Goal: Check status

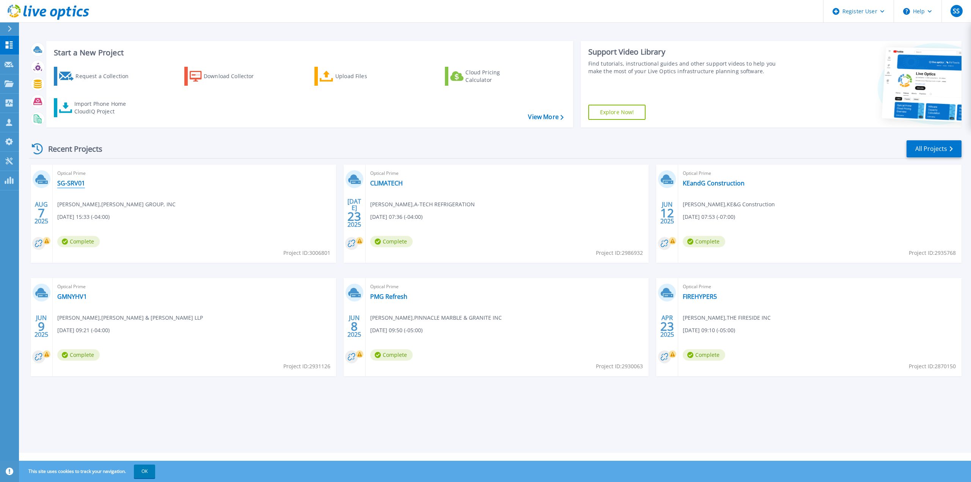
click at [73, 186] on link "SG-SRV01" at bounding box center [71, 183] width 28 height 8
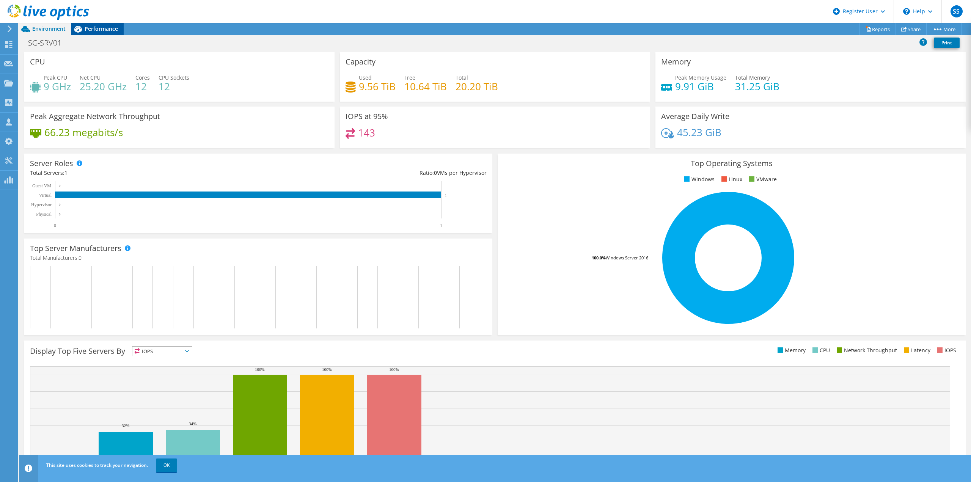
click at [101, 31] on span "Performance" at bounding box center [101, 28] width 33 height 7
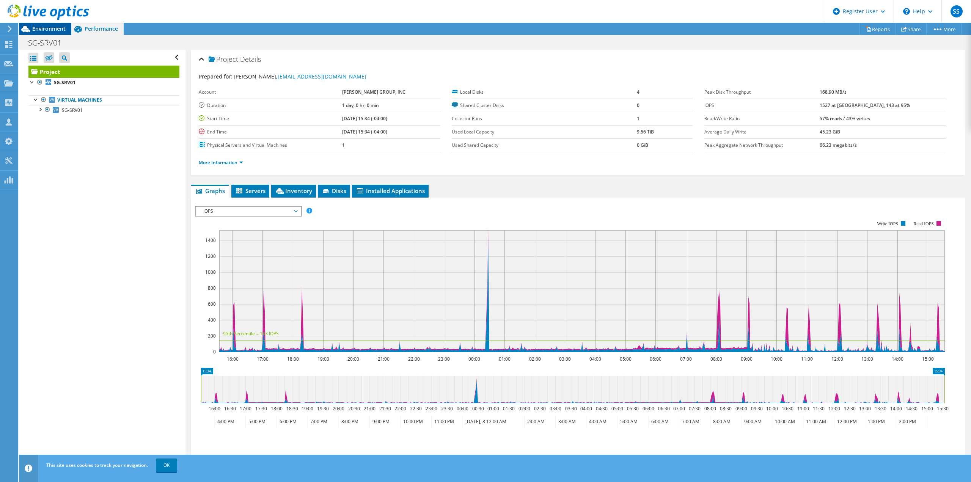
click at [35, 27] on span "Environment" at bounding box center [48, 28] width 33 height 7
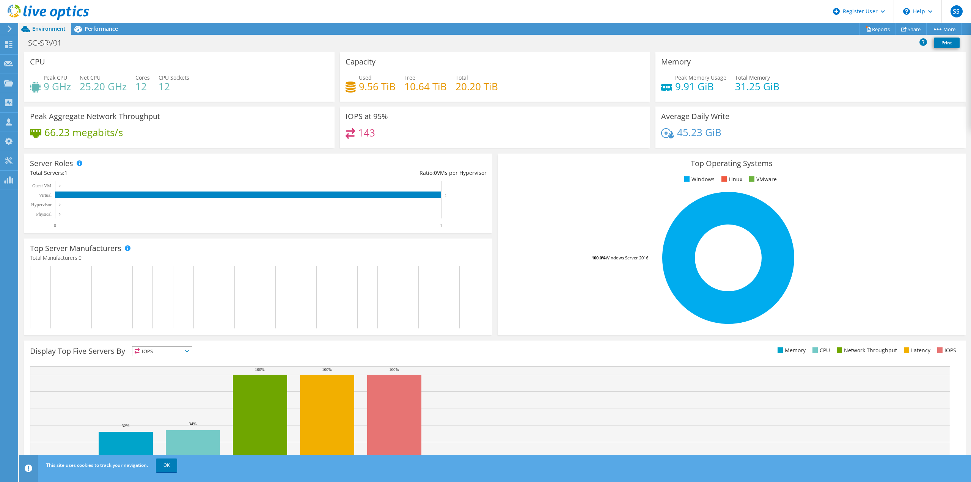
click at [647, 115] on div "IOPS at 95% 143" at bounding box center [495, 127] width 316 height 41
